Goal: Find specific page/section: Find specific page/section

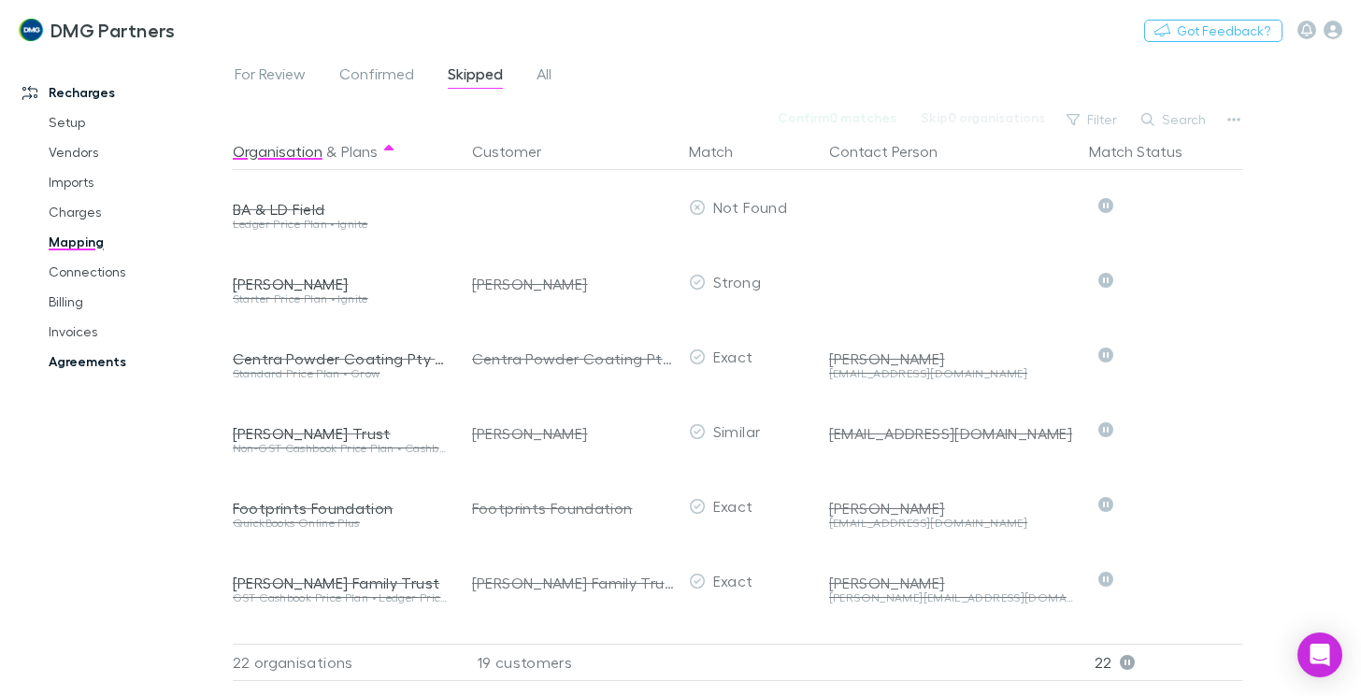
click at [85, 355] on link "Agreements" at bounding box center [136, 362] width 213 height 30
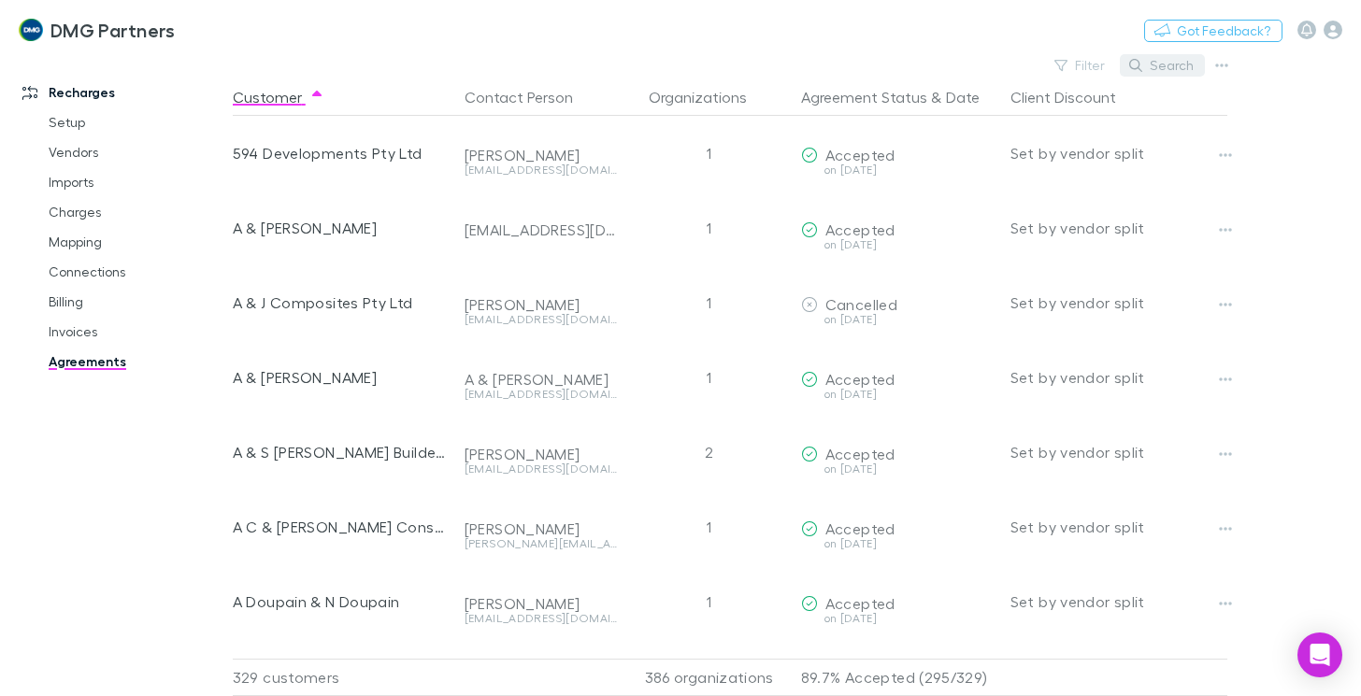
click at [1159, 74] on button "Search" at bounding box center [1162, 65] width 85 height 22
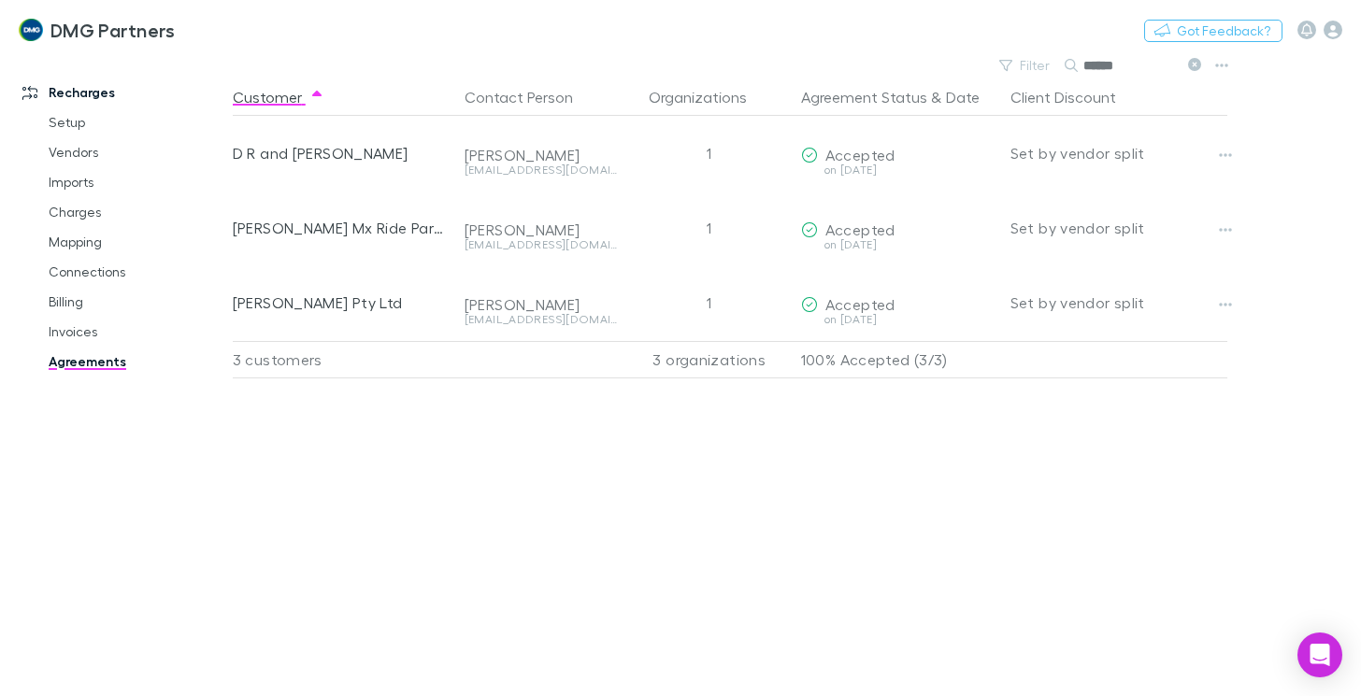
type input "******"
